Goal: Information Seeking & Learning: Compare options

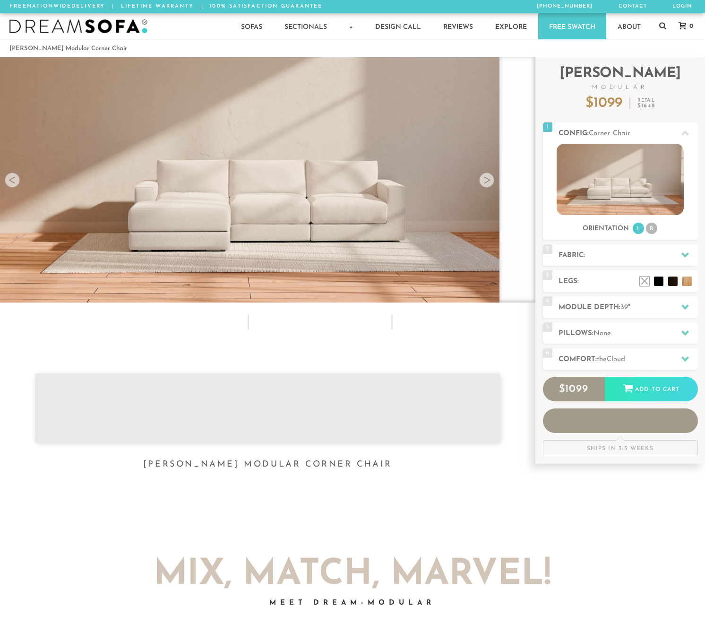
scroll to position [12582, 698]
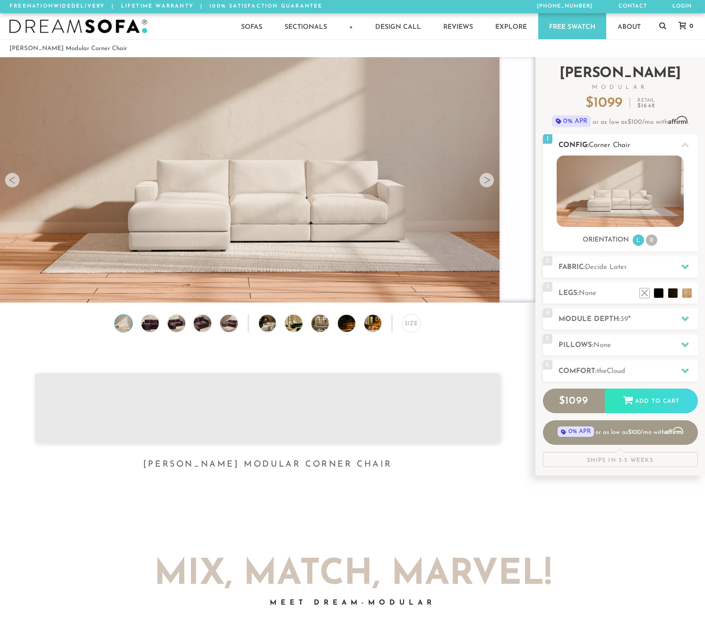
click at [683, 145] on icon at bounding box center [686, 145] width 8 height 8
click at [654, 241] on li "R" at bounding box center [651, 239] width 11 height 11
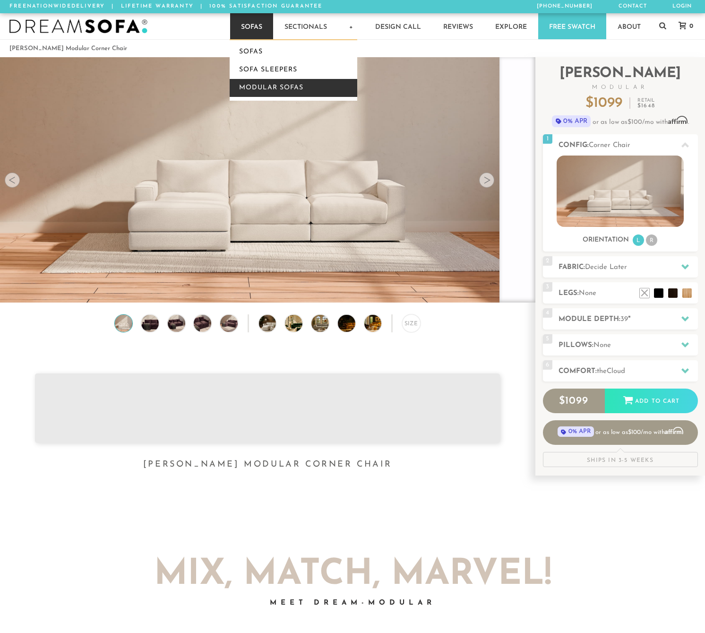
click at [292, 88] on link "Modular Sofas" at bounding box center [294, 88] width 128 height 18
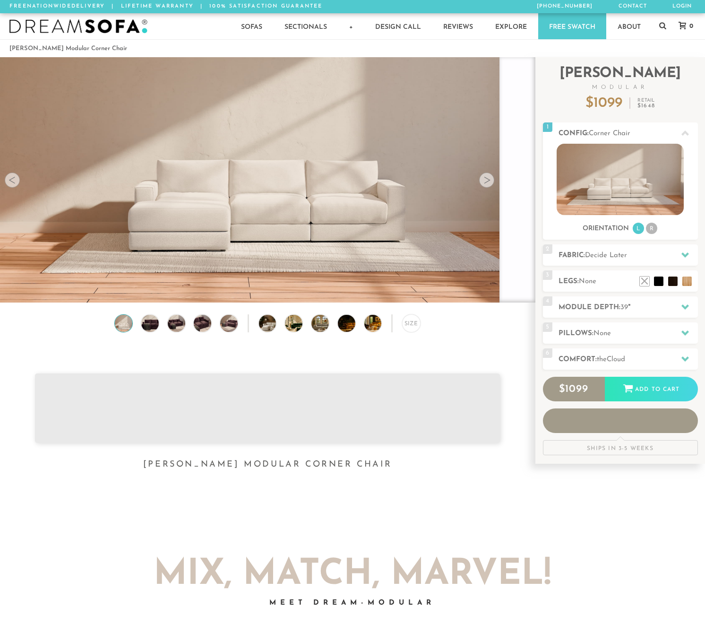
scroll to position [12582, 698]
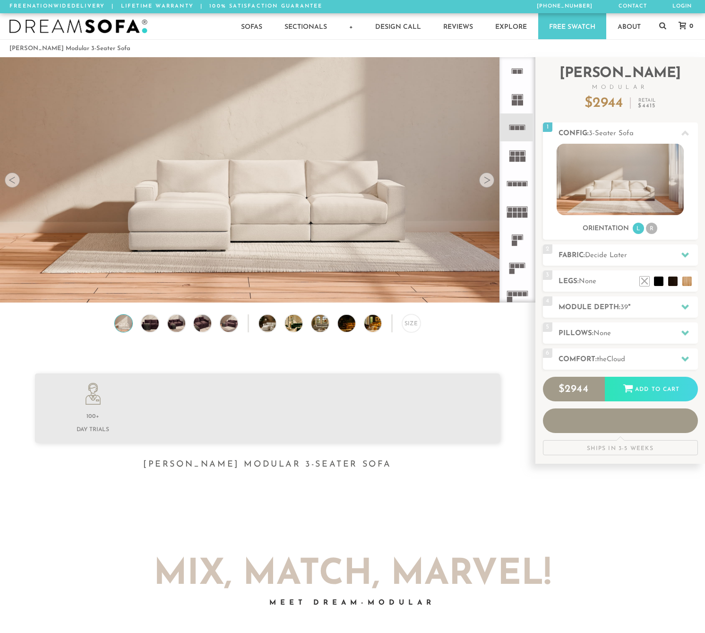
scroll to position [10473, 698]
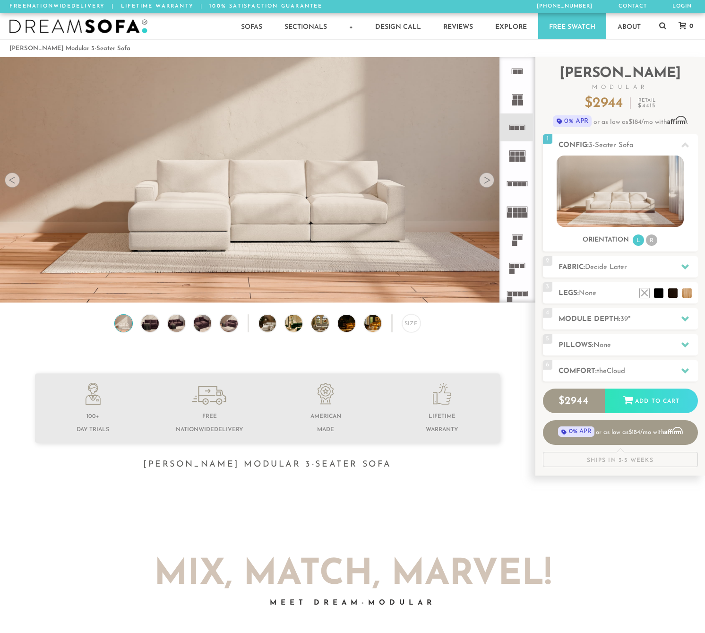
click at [637, 321] on h2 "Module Depth: 39 "" at bounding box center [628, 319] width 139 height 11
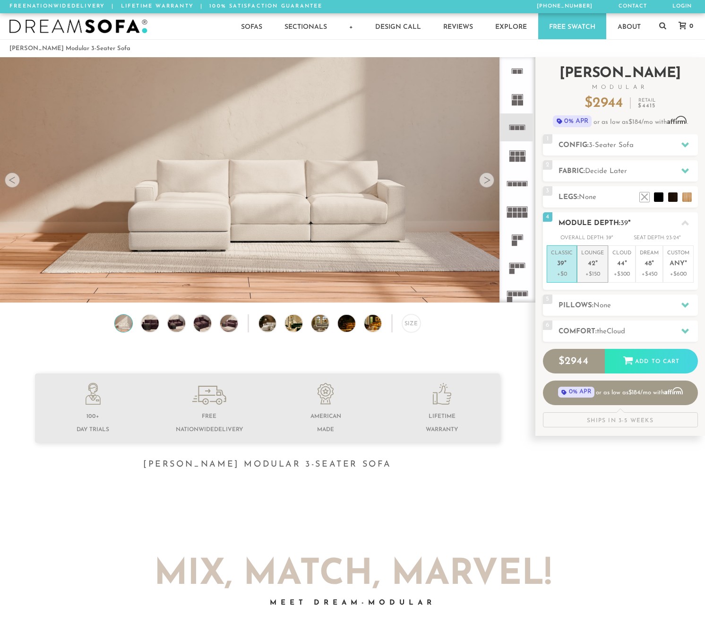
click at [599, 269] on p "Lounge 42 "" at bounding box center [592, 260] width 23 height 20
click at [527, 97] on icon at bounding box center [517, 99] width 28 height 28
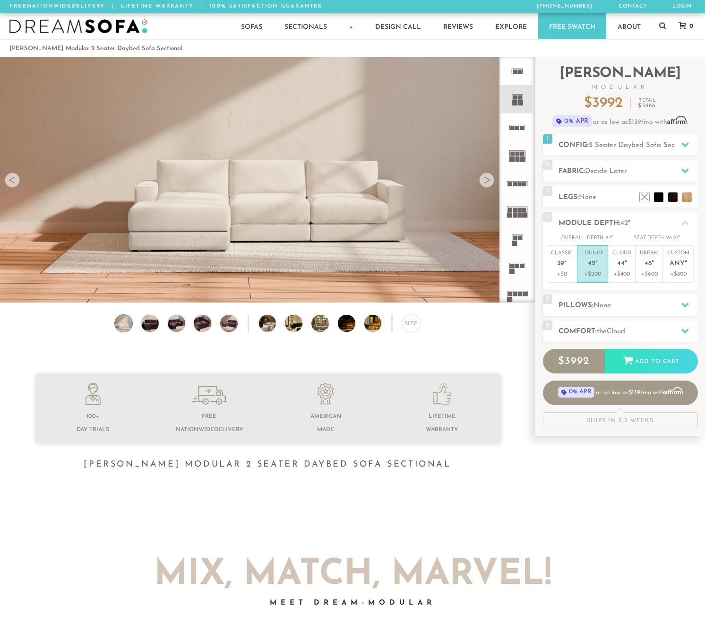
click at [520, 66] on icon at bounding box center [517, 71] width 28 height 28
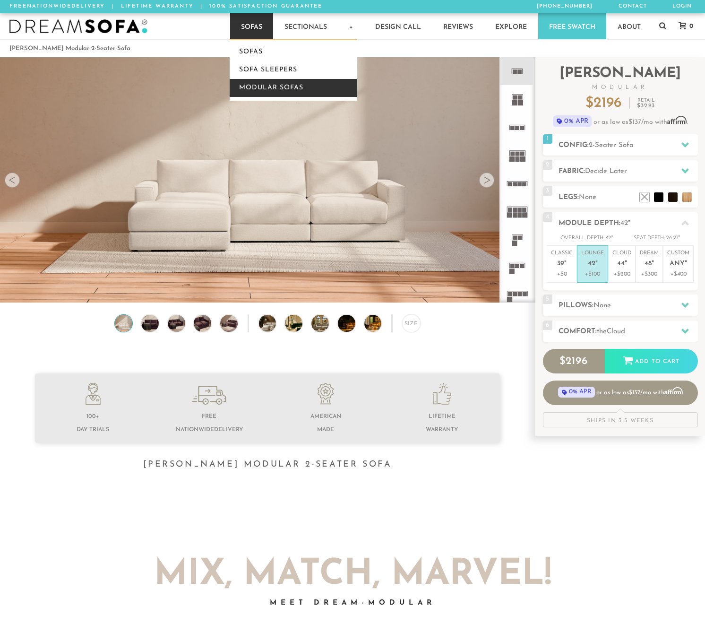
click at [258, 85] on link "Modular Sofas" at bounding box center [294, 88] width 128 height 18
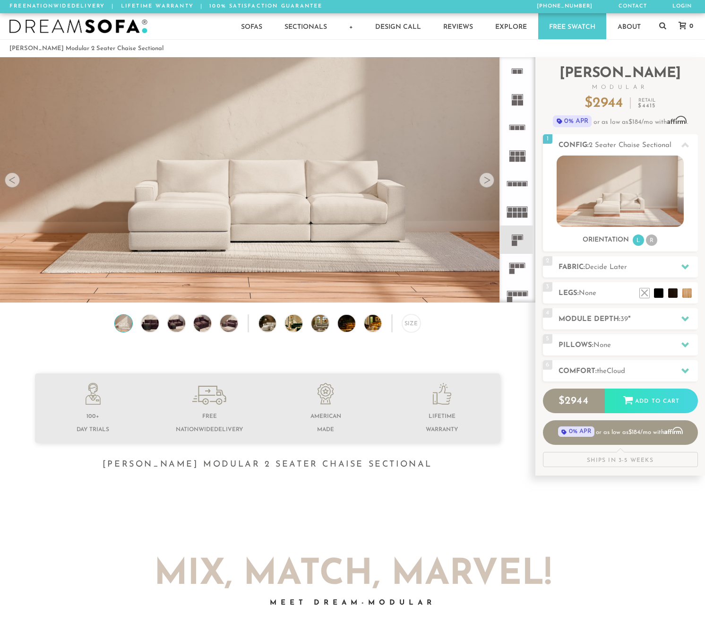
click at [518, 72] on rect at bounding box center [520, 71] width 4 height 4
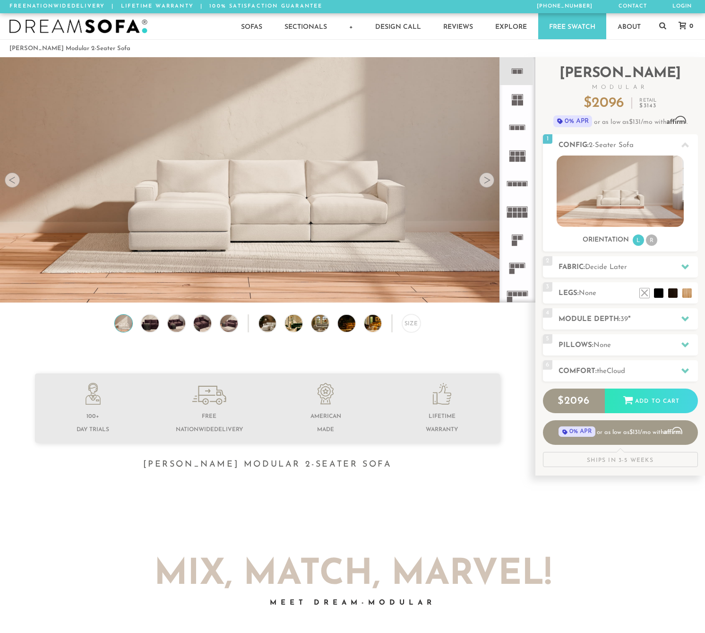
click at [515, 103] on rect at bounding box center [514, 102] width 5 height 5
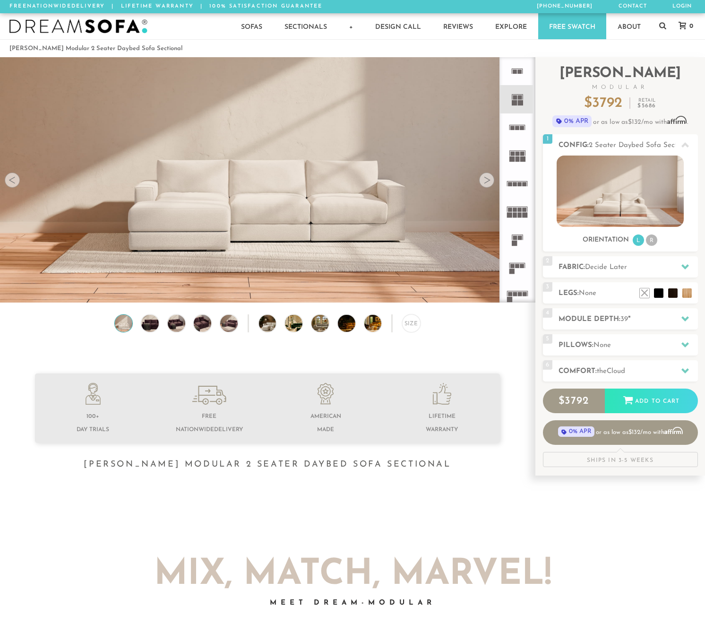
drag, startPoint x: 23, startPoint y: 350, endPoint x: 30, endPoint y: 343, distance: 9.4
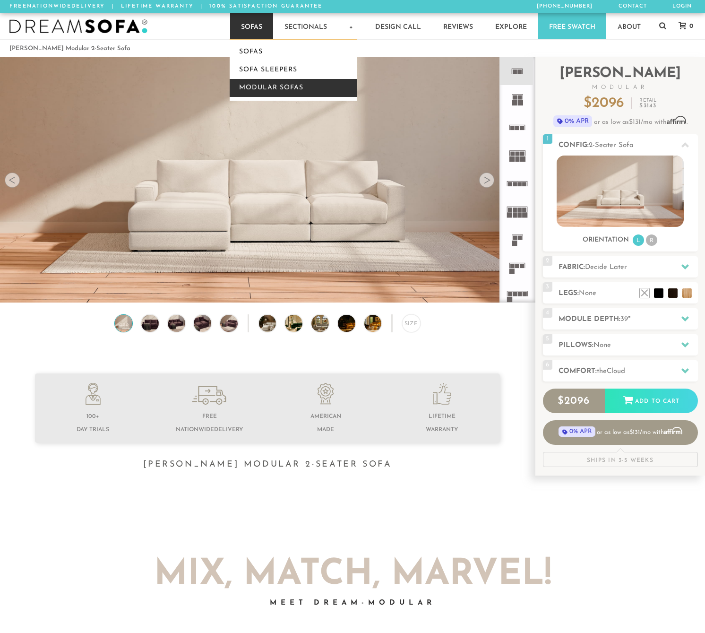
click at [280, 91] on link "Modular Sofas" at bounding box center [294, 88] width 128 height 18
